Goal: Task Accomplishment & Management: Complete application form

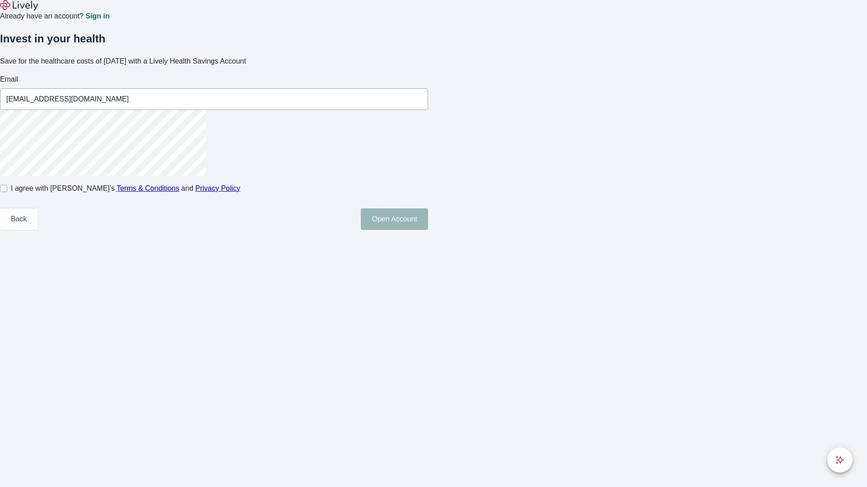
click at [7, 192] on input "I agree with Lively’s Terms & Conditions and Privacy Policy" at bounding box center [3, 188] width 7 height 7
checkbox input "true"
click at [428, 230] on button "Open Account" at bounding box center [394, 220] width 67 height 22
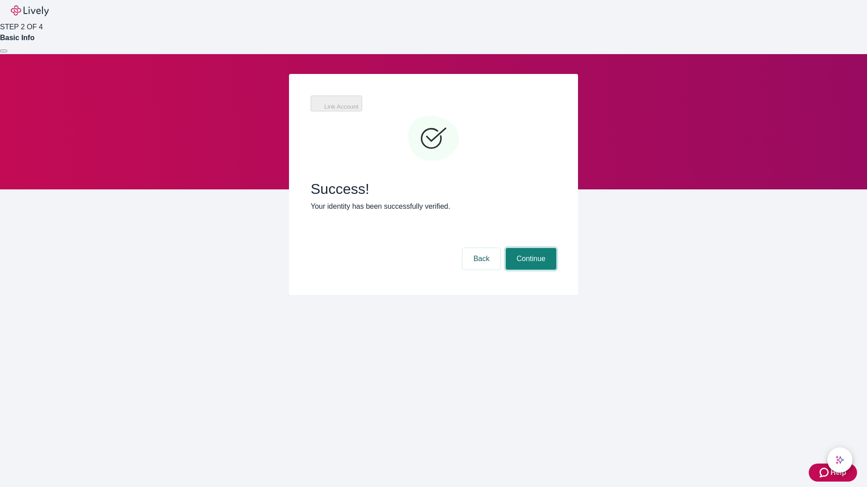
click at [529, 248] on button "Continue" at bounding box center [531, 259] width 51 height 22
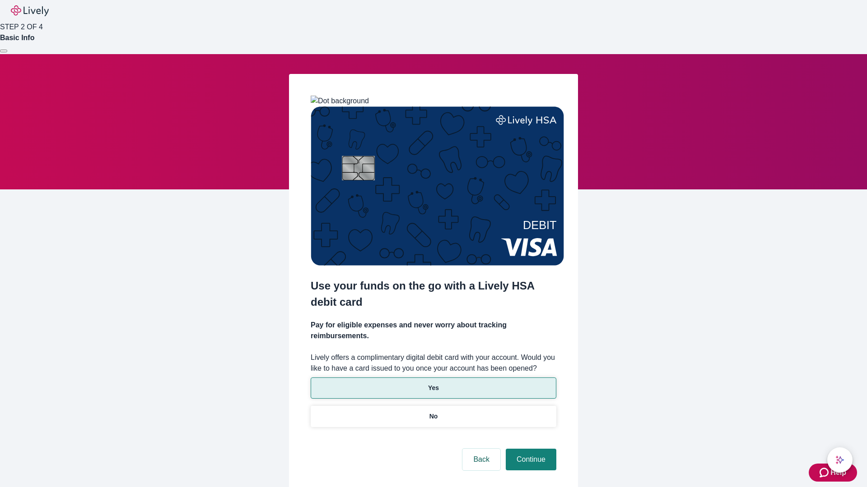
click at [433, 384] on p "Yes" at bounding box center [433, 388] width 11 height 9
click at [529, 449] on button "Continue" at bounding box center [531, 460] width 51 height 22
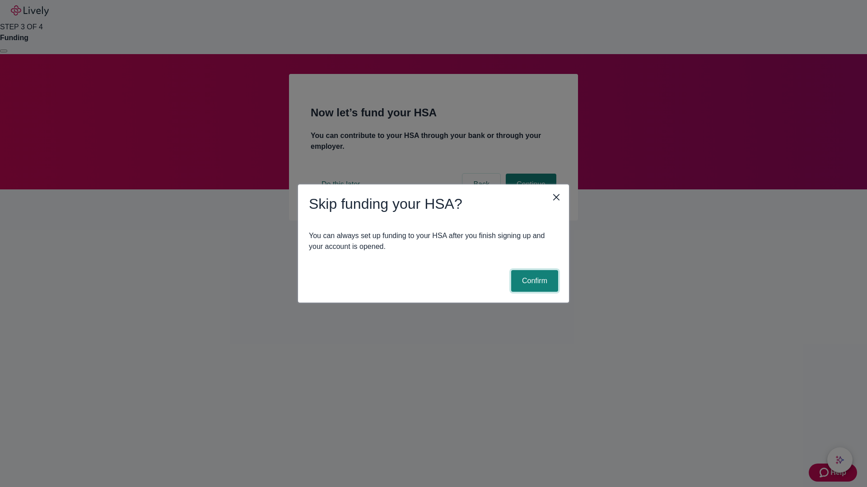
click at [533, 281] on button "Confirm" at bounding box center [534, 281] width 47 height 22
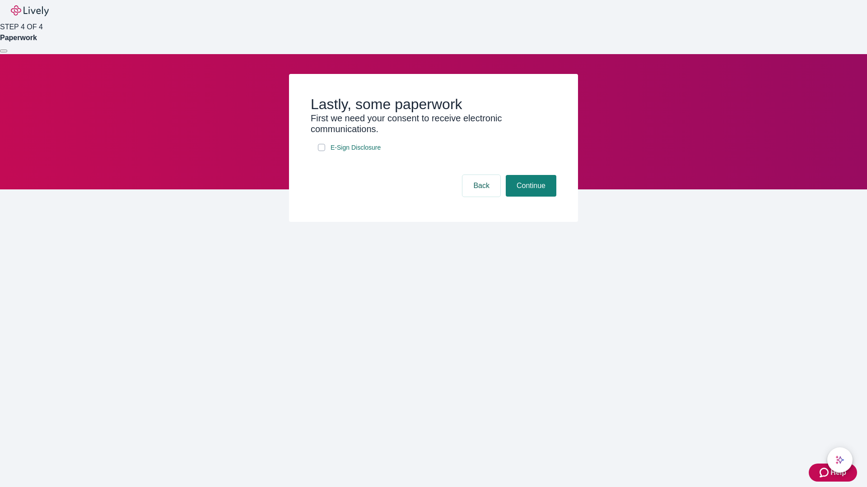
click at [321, 151] on input "E-Sign Disclosure" at bounding box center [321, 147] width 7 height 7
checkbox input "true"
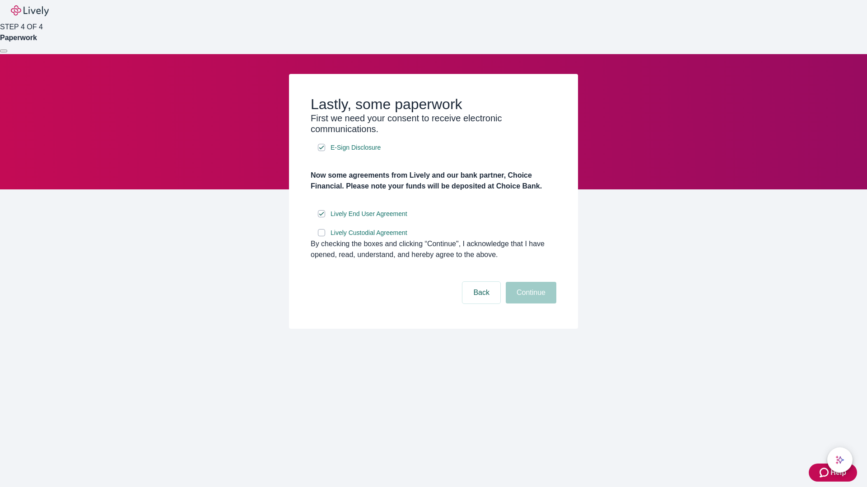
click at [321, 237] on input "Lively Custodial Agreement" at bounding box center [321, 232] width 7 height 7
checkbox input "true"
click at [529, 304] on button "Continue" at bounding box center [531, 293] width 51 height 22
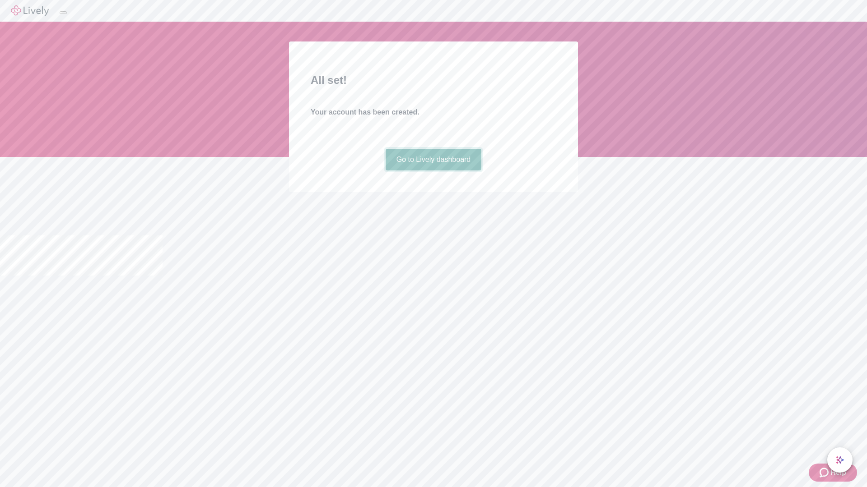
click at [433, 171] on link "Go to Lively dashboard" at bounding box center [433, 160] width 96 height 22
